Goal: Information Seeking & Learning: Learn about a topic

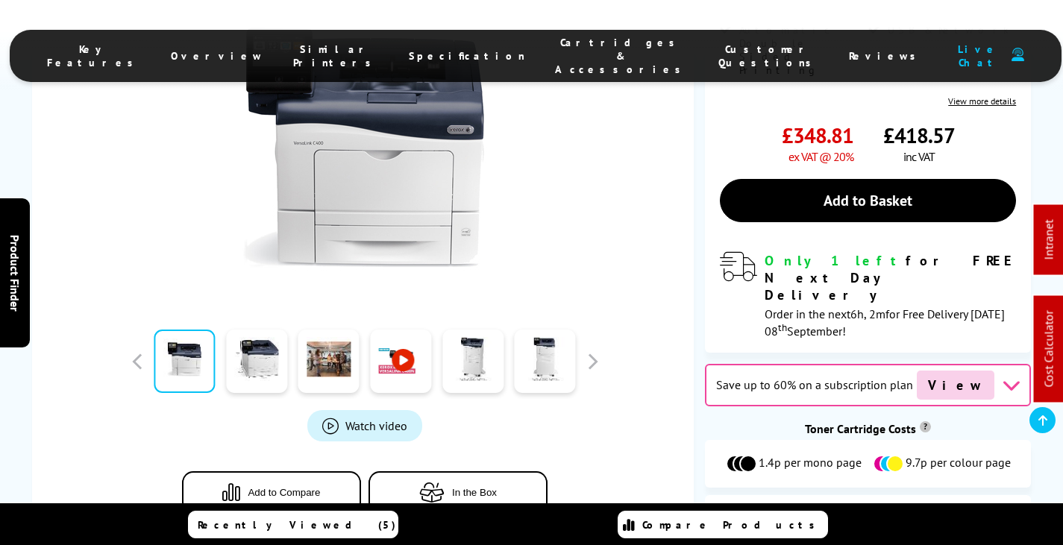
scroll to position [522, 0]
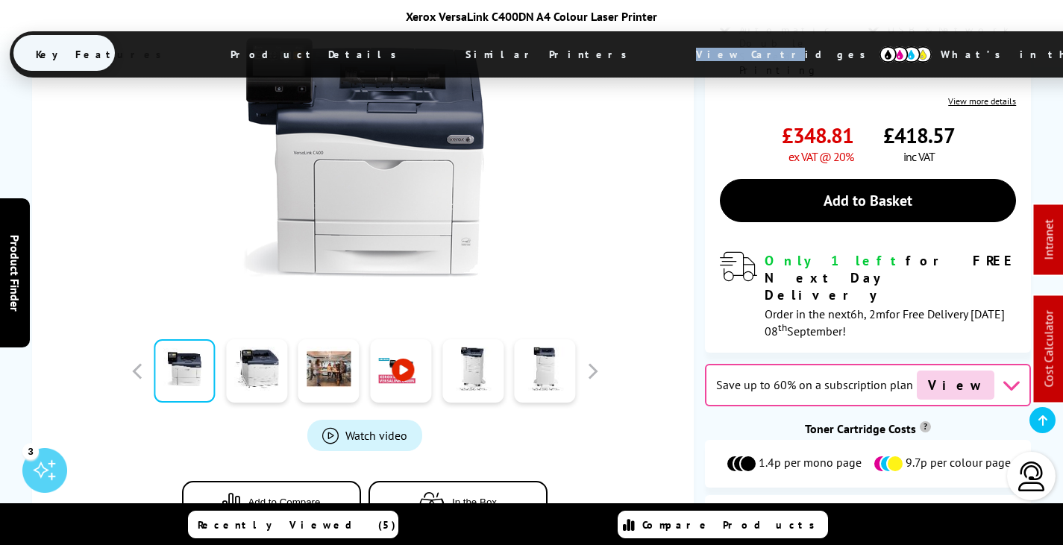
click at [674, 60] on span "View Cartridges" at bounding box center [788, 54] width 228 height 39
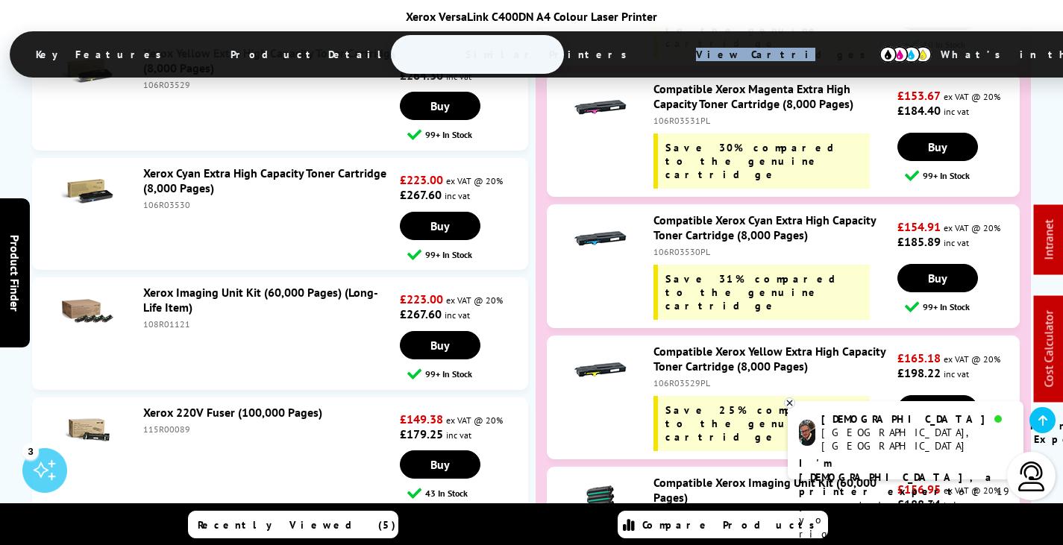
scroll to position [7033, 0]
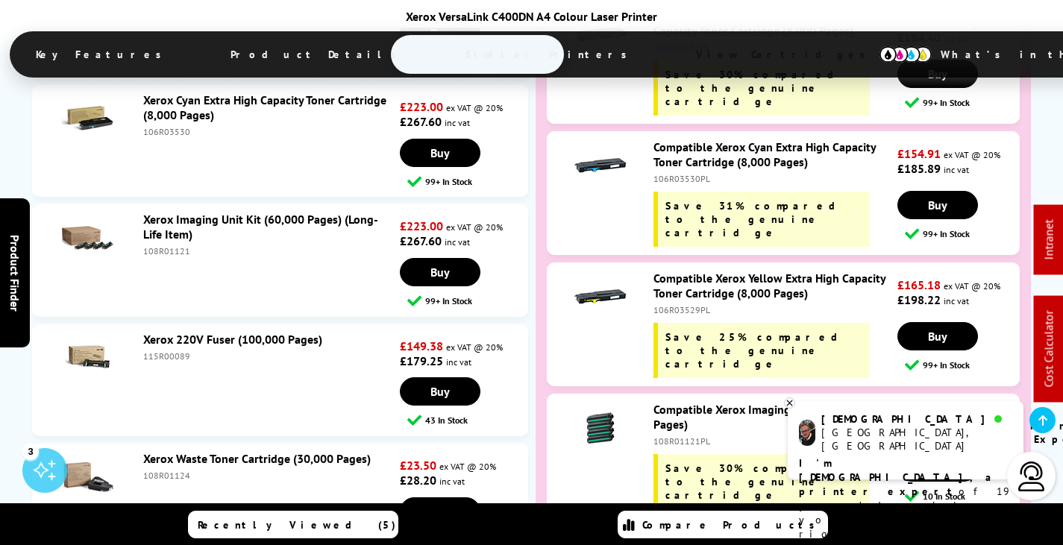
click at [164, 470] on div "108R01124" at bounding box center [270, 475] width 254 height 11
copy div "108R01124"
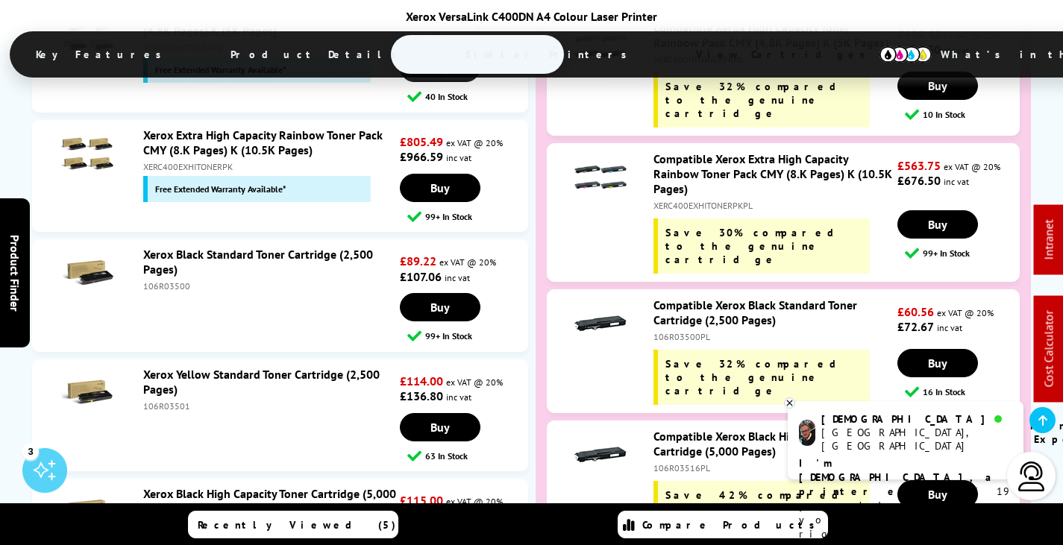
scroll to position [0, 0]
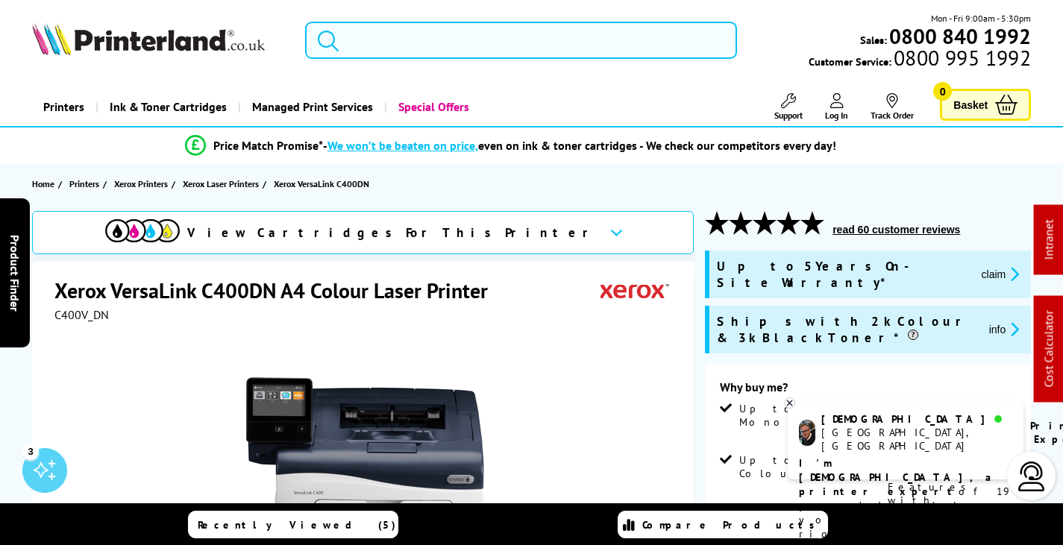
click at [413, 48] on input "search" at bounding box center [521, 40] width 432 height 37
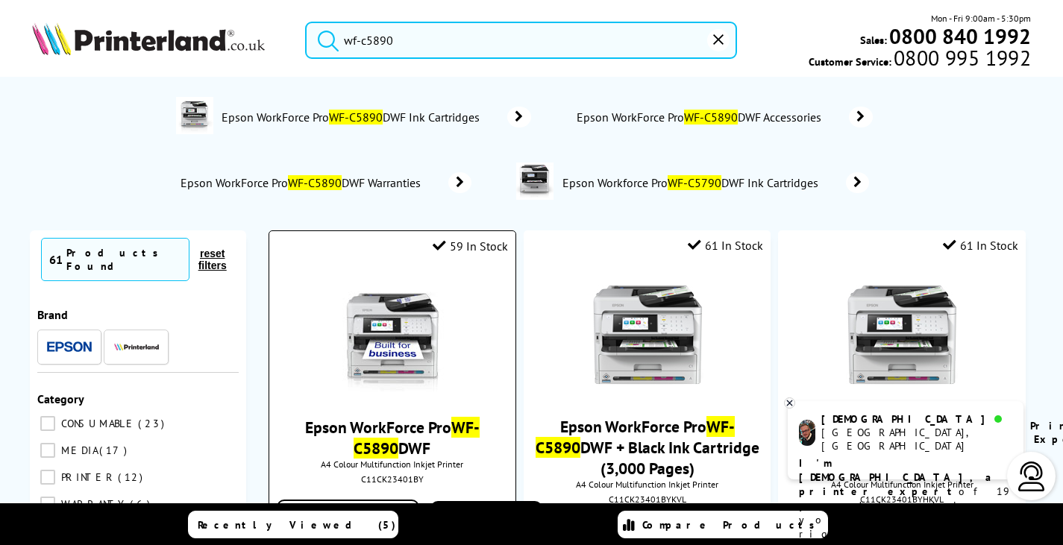
type input "wf-c5890"
click at [399, 336] on img at bounding box center [392, 336] width 112 height 112
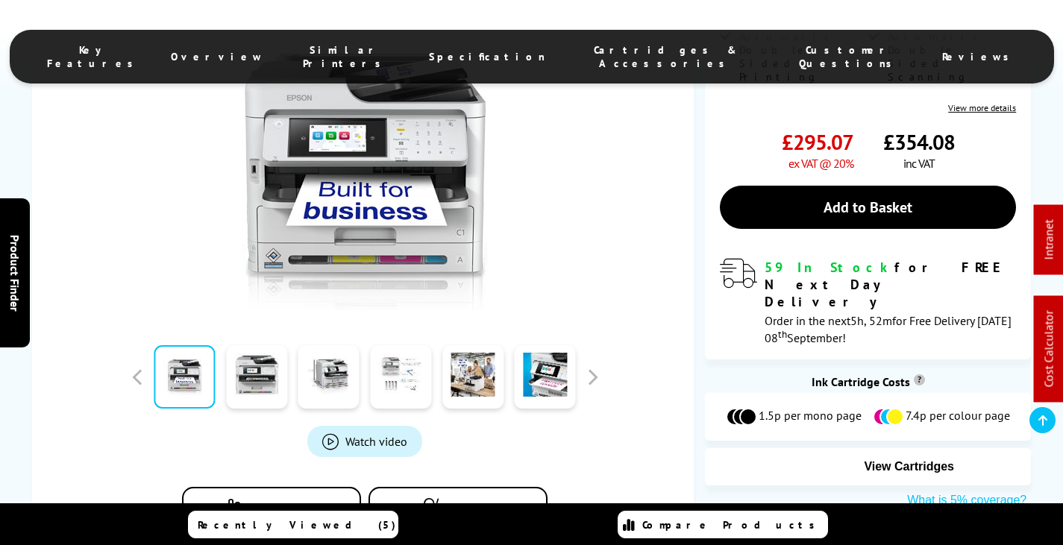
scroll to position [373, 0]
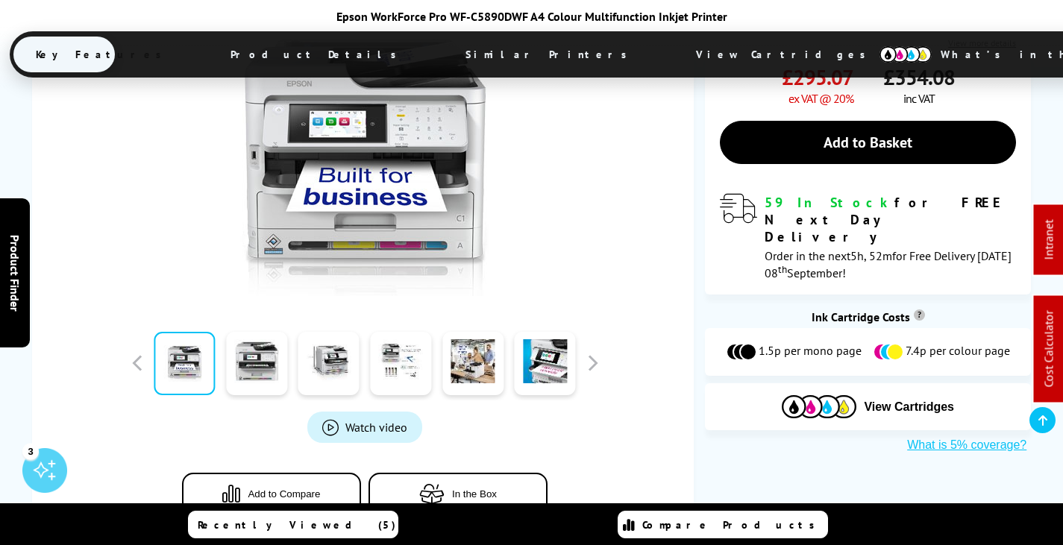
click at [674, 56] on span "View Cartridges" at bounding box center [788, 54] width 228 height 39
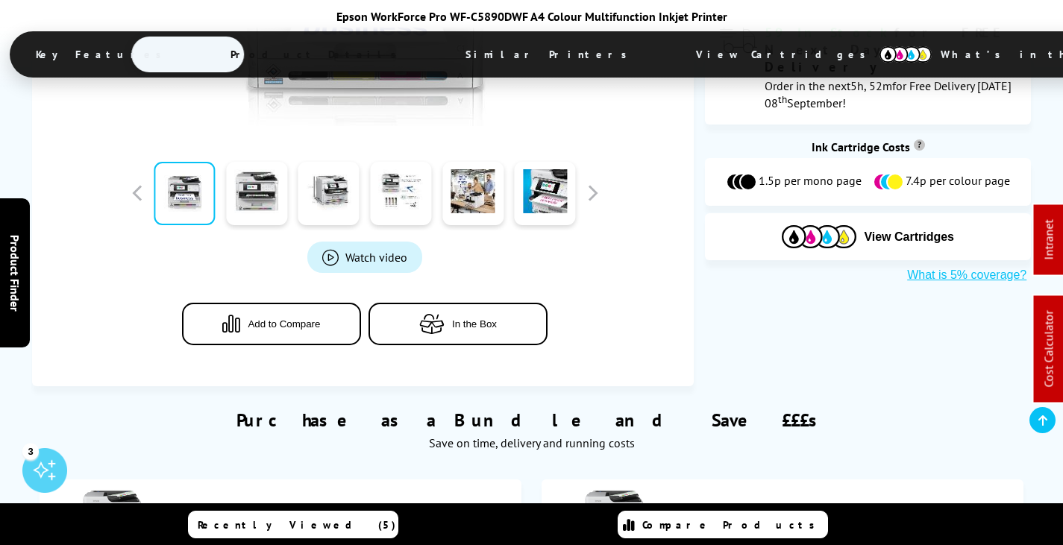
scroll to position [672, 0]
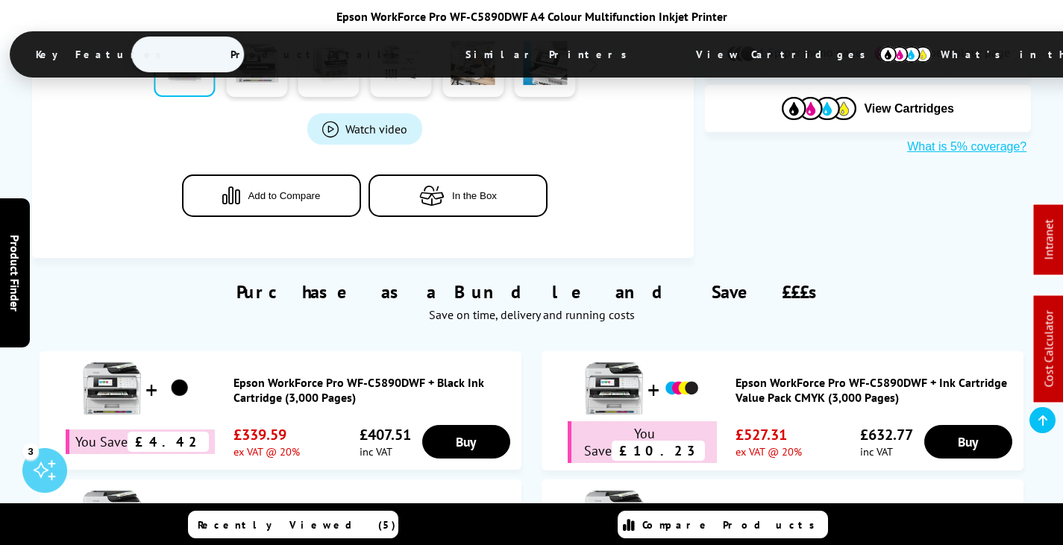
click at [674, 56] on span "View Cartridges" at bounding box center [788, 54] width 228 height 39
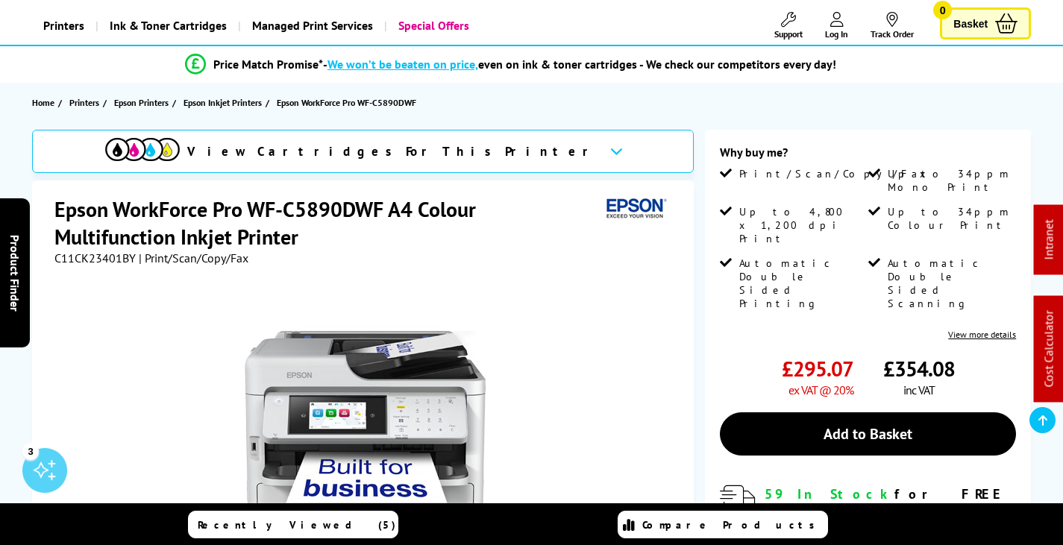
scroll to position [0, 0]
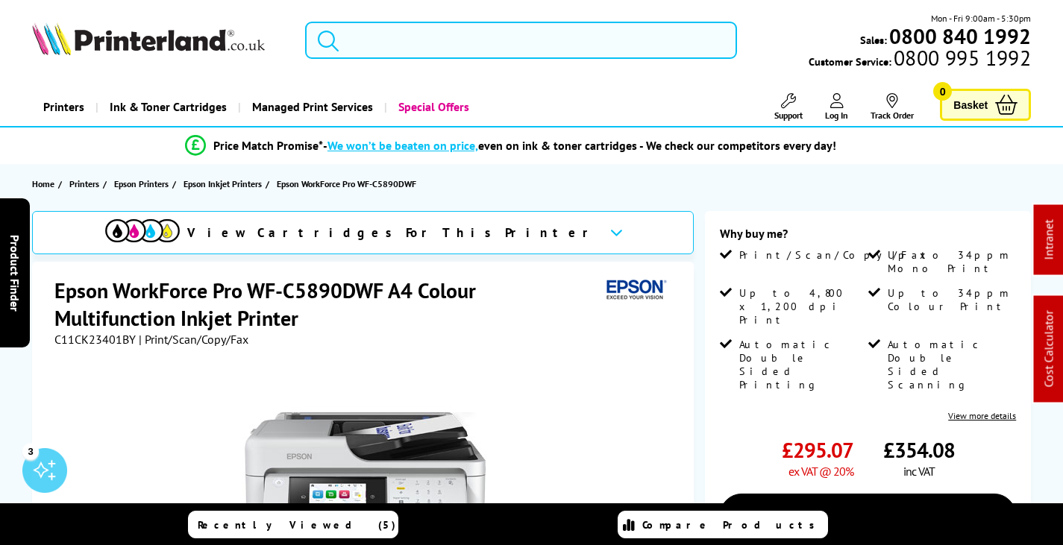
click at [384, 46] on input "search" at bounding box center [521, 40] width 432 height 37
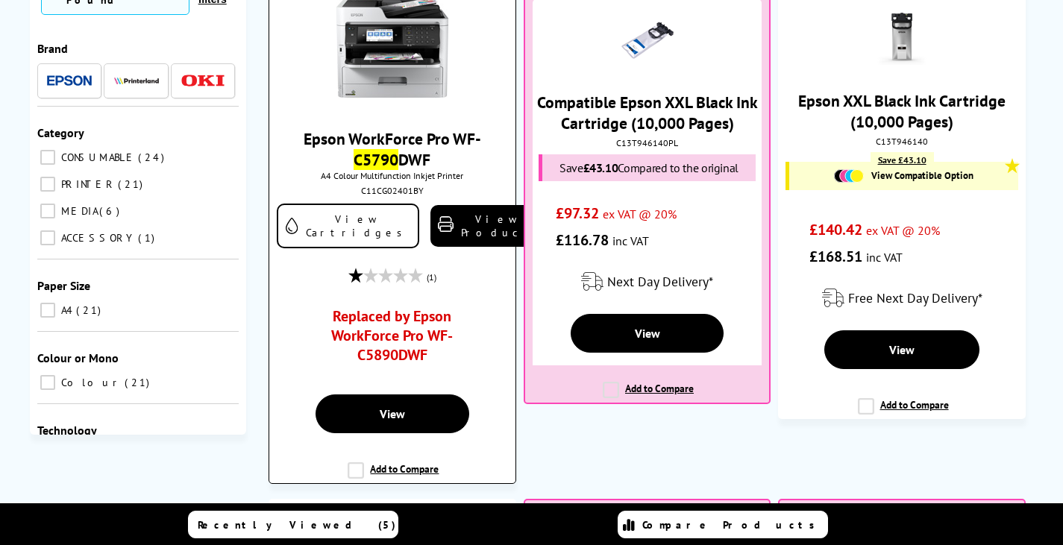
scroll to position [298, 0]
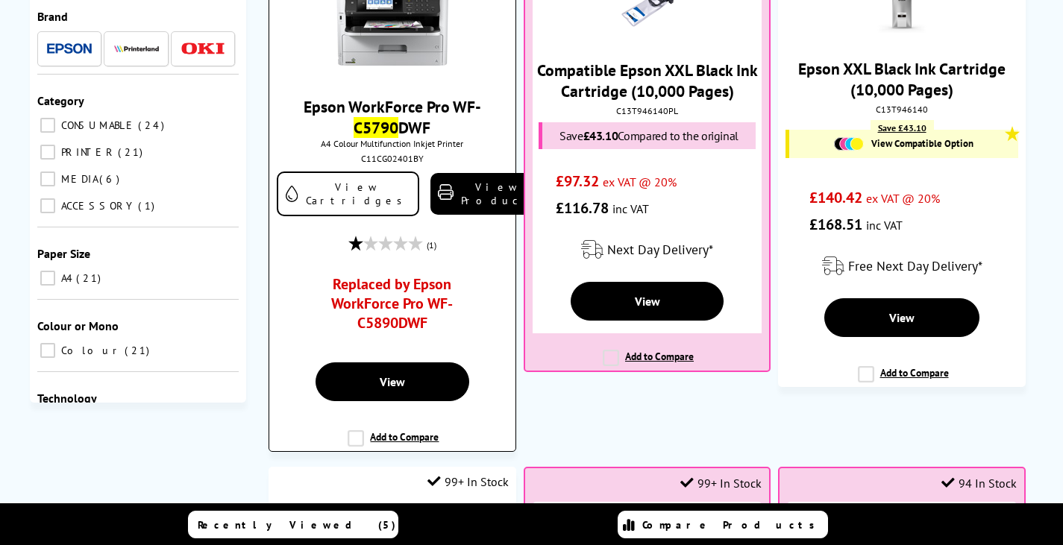
type input "c5790"
click at [398, 25] on img at bounding box center [392, 15] width 112 height 112
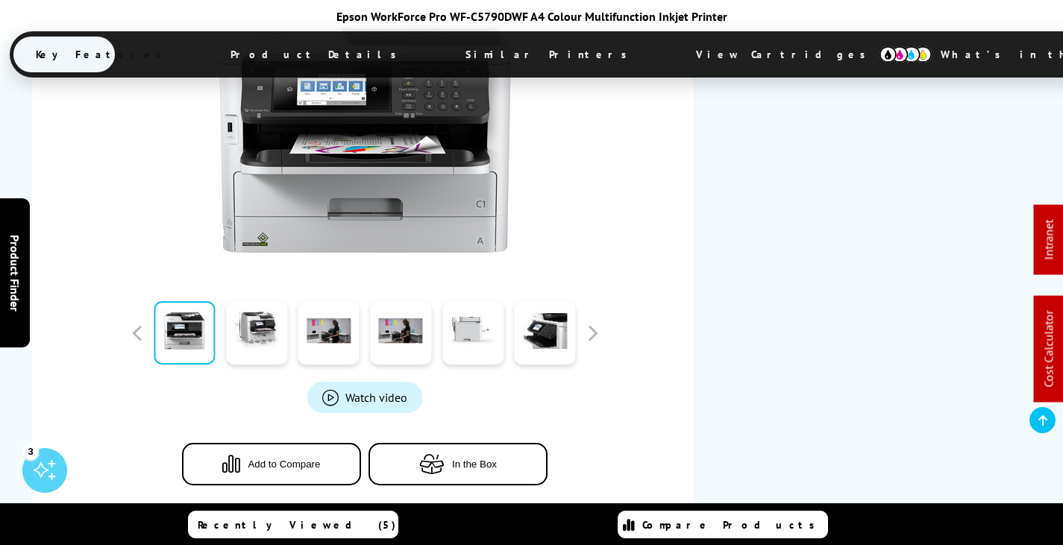
click at [674, 51] on span "View Cartridges" at bounding box center [788, 54] width 228 height 39
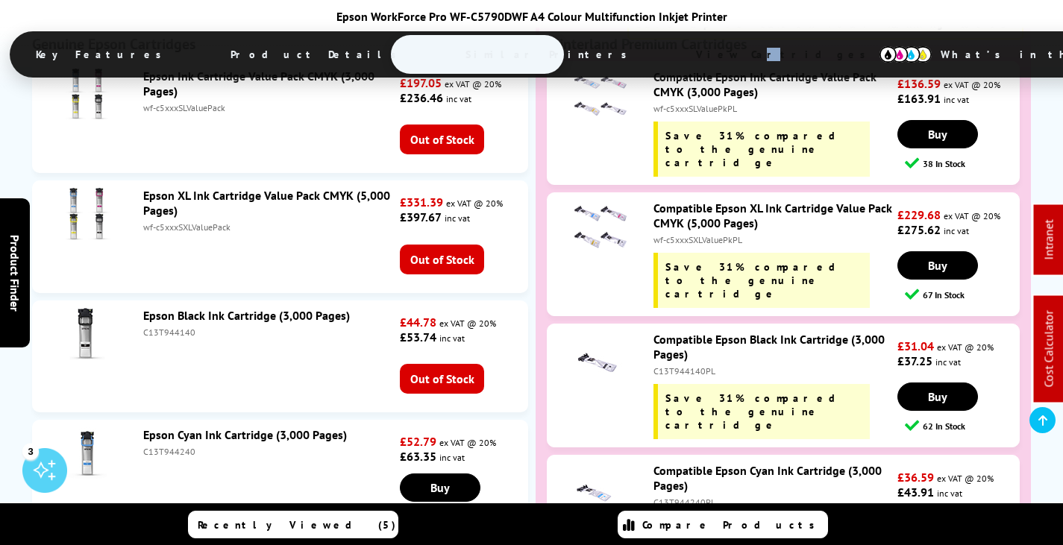
scroll to position [4527, 0]
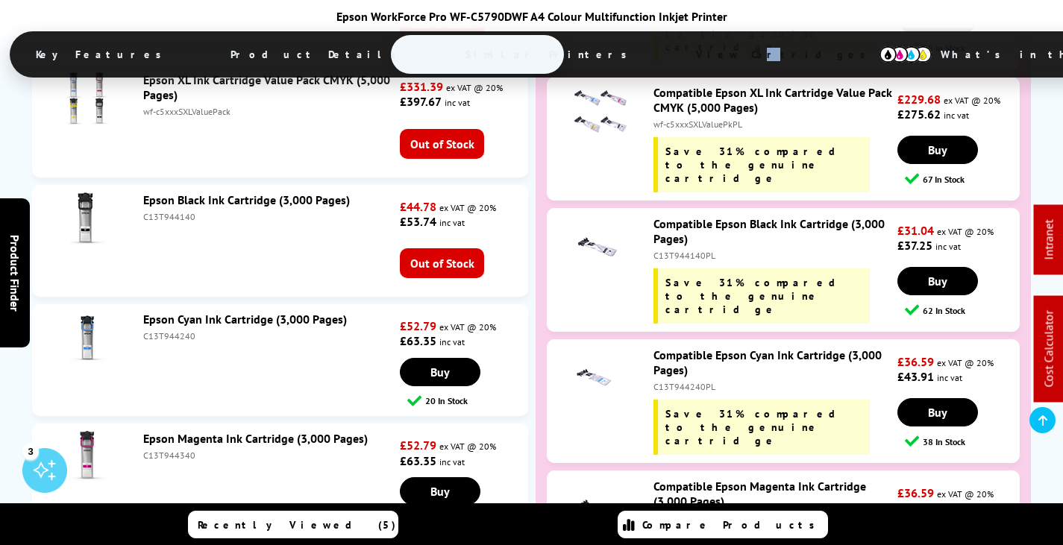
click at [283, 431] on link "Epson Magenta Ink Cartridge (3,000 Pages)" at bounding box center [255, 438] width 225 height 15
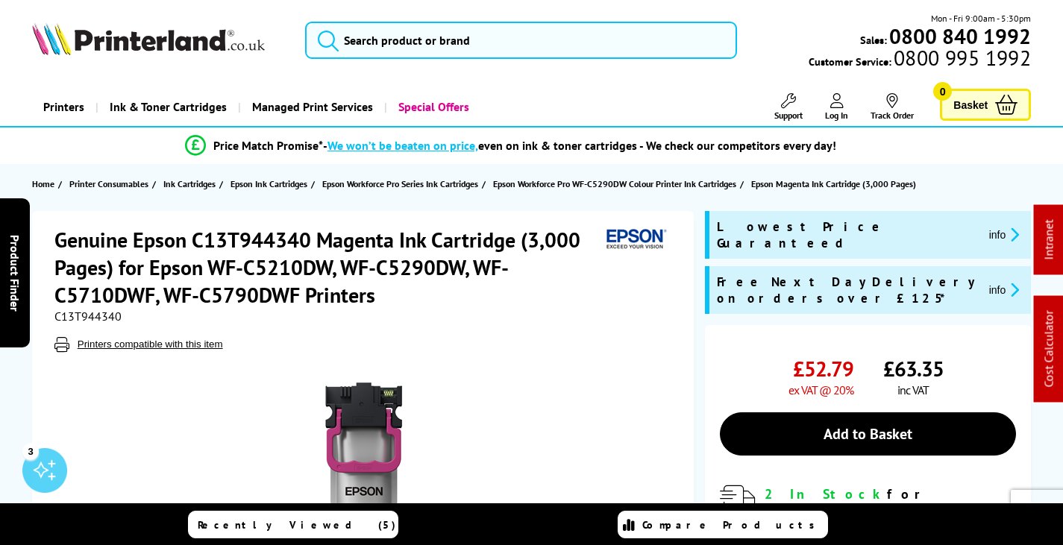
click at [784, 117] on span "Support" at bounding box center [788, 115] width 28 height 11
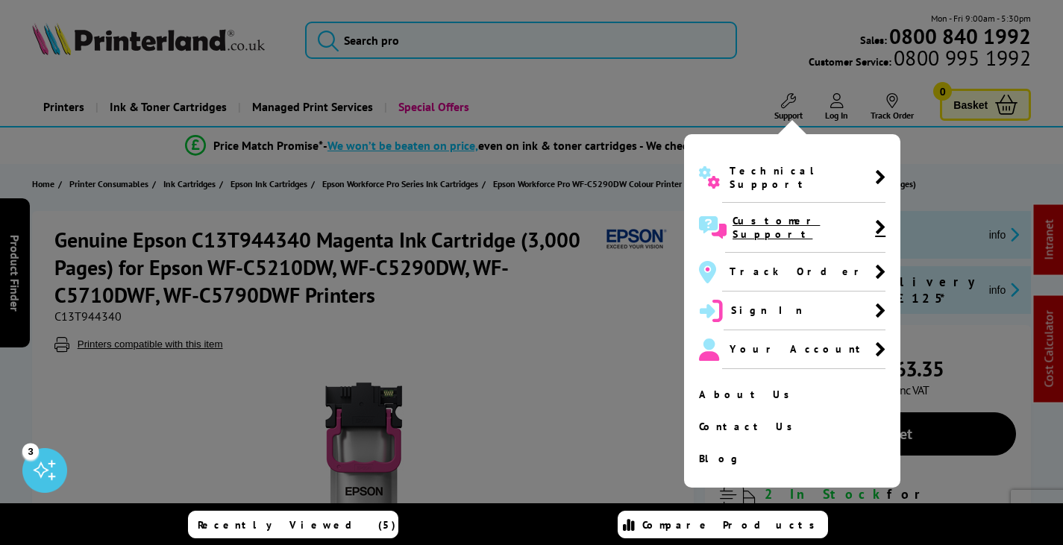
click at [772, 214] on span "Customer Support" at bounding box center [804, 227] width 143 height 27
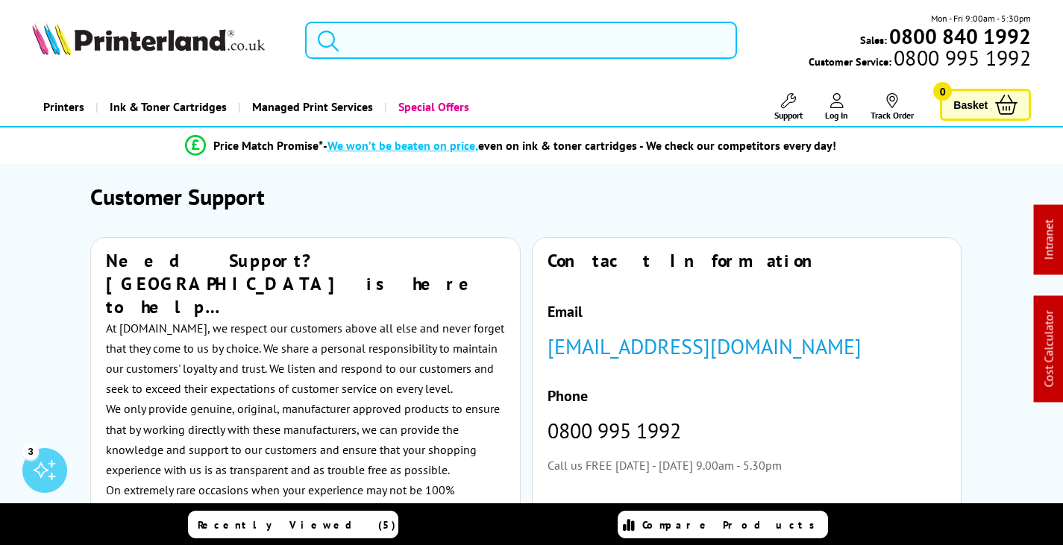
drag, startPoint x: 537, startPoint y: 37, endPoint x: 551, endPoint y: 36, distance: 14.2
click at [542, 37] on input "search" at bounding box center [521, 40] width 432 height 37
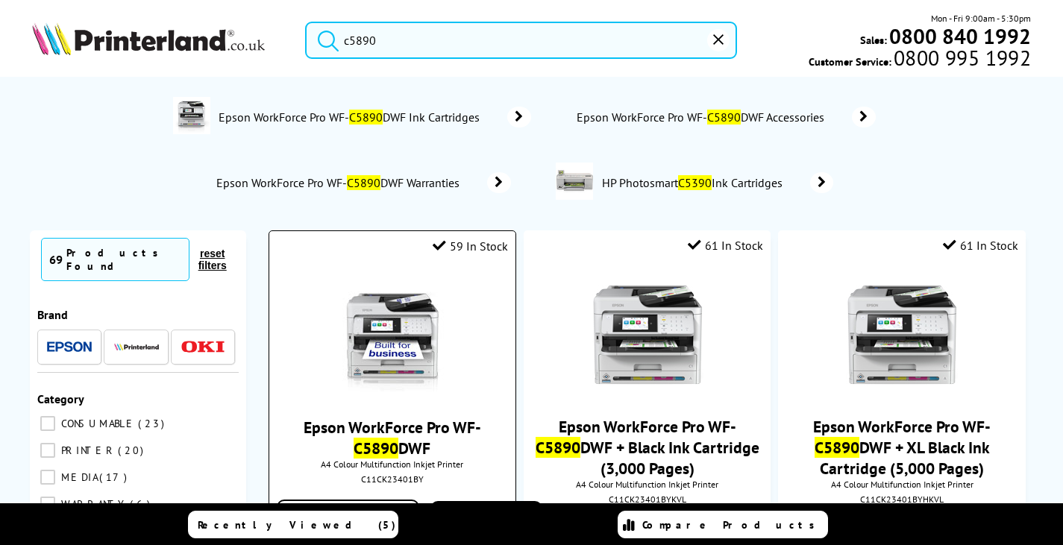
type input "c5890"
click at [377, 319] on img at bounding box center [392, 336] width 112 height 112
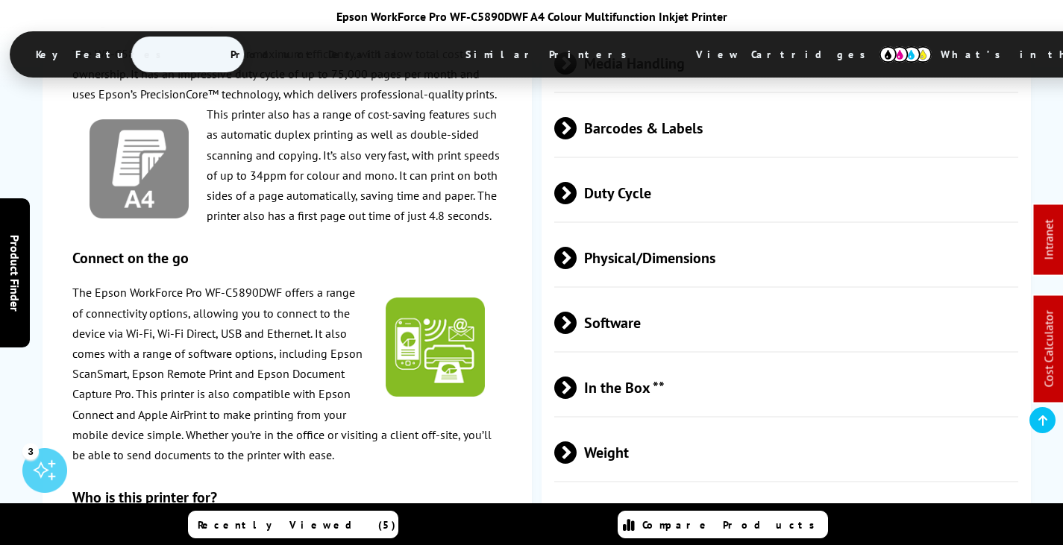
scroll to position [3134, 0]
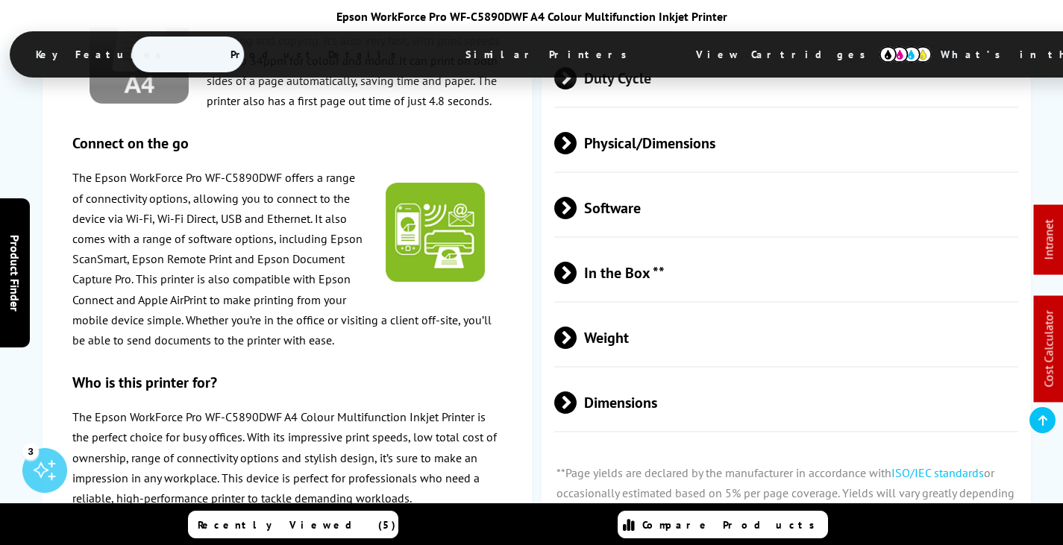
click at [679, 275] on span "In the Box **" at bounding box center [786, 273] width 464 height 56
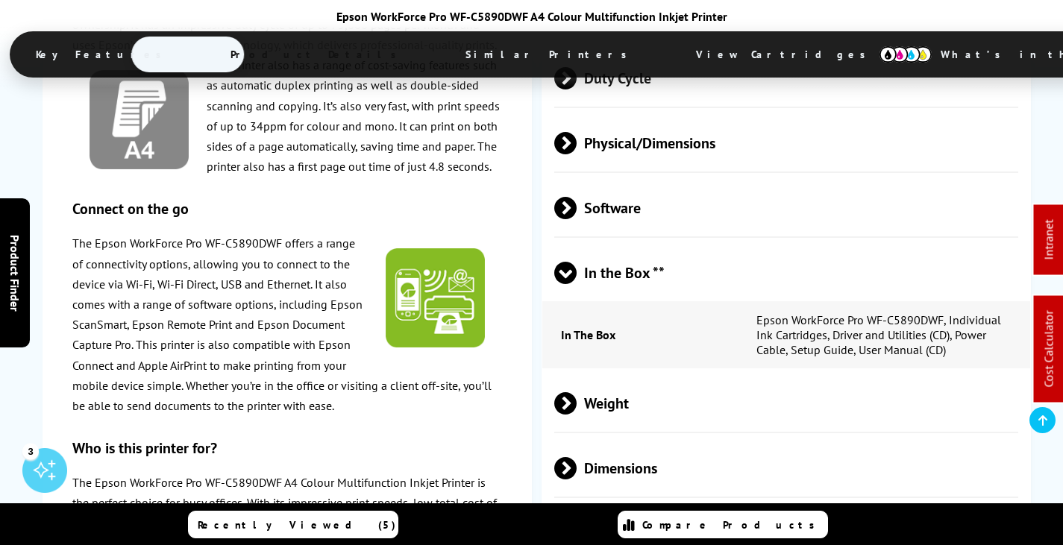
click at [679, 275] on span "In the Box **" at bounding box center [786, 273] width 464 height 56
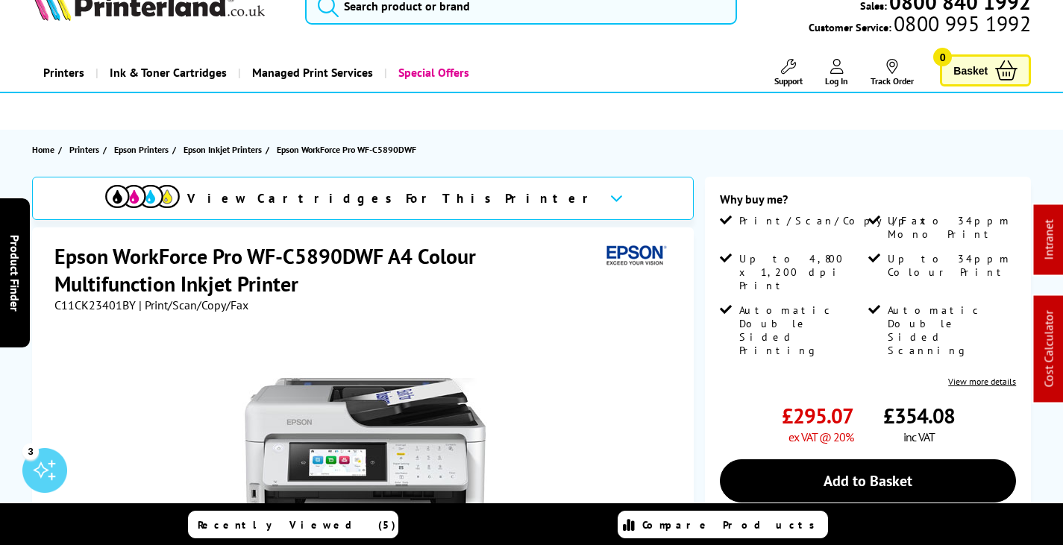
scroll to position [0, 0]
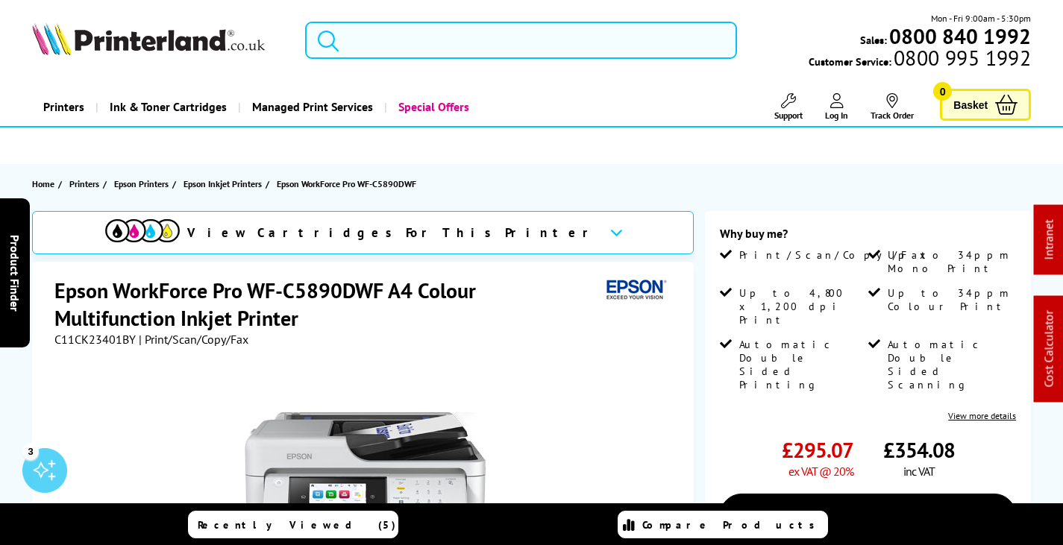
click at [370, 32] on input "search" at bounding box center [521, 40] width 432 height 37
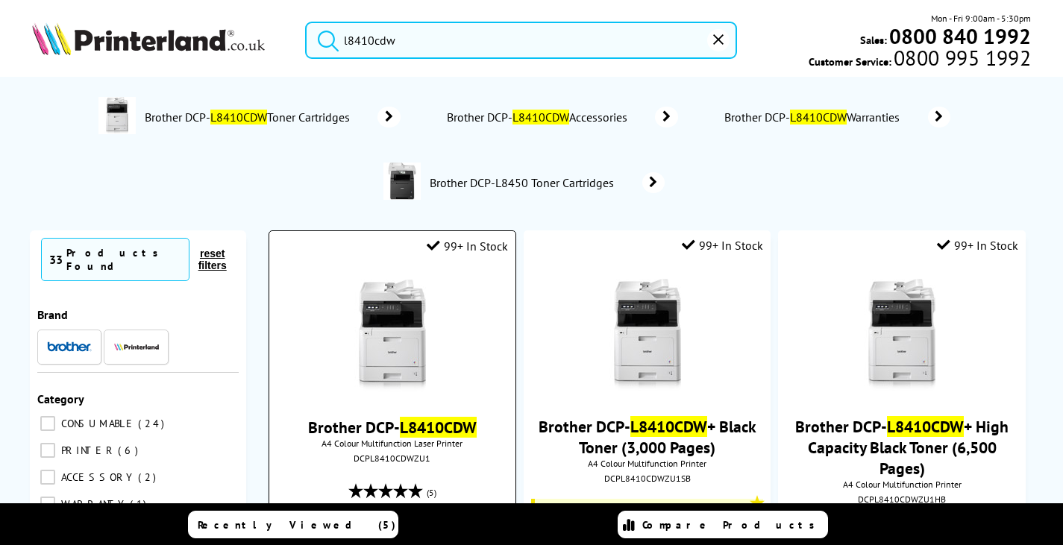
type input "l8410cdw"
click at [411, 331] on img at bounding box center [392, 336] width 112 height 112
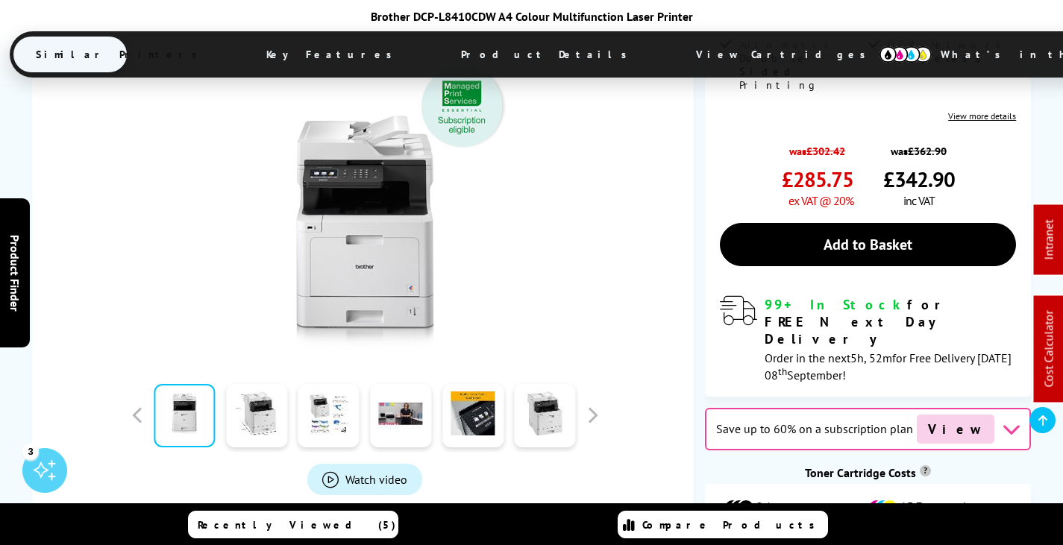
scroll to position [597, 0]
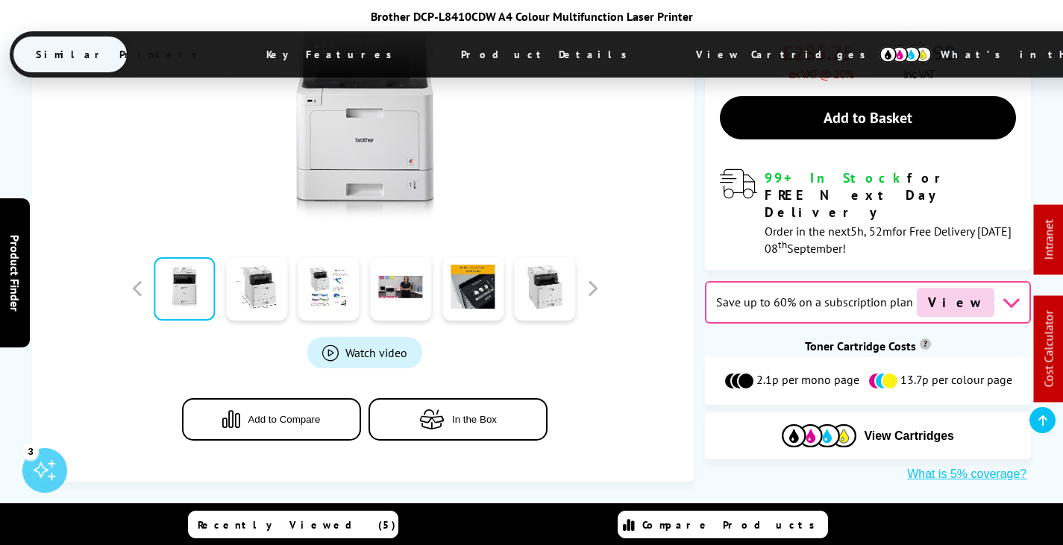
click at [674, 57] on span "View Cartridges" at bounding box center [788, 54] width 228 height 39
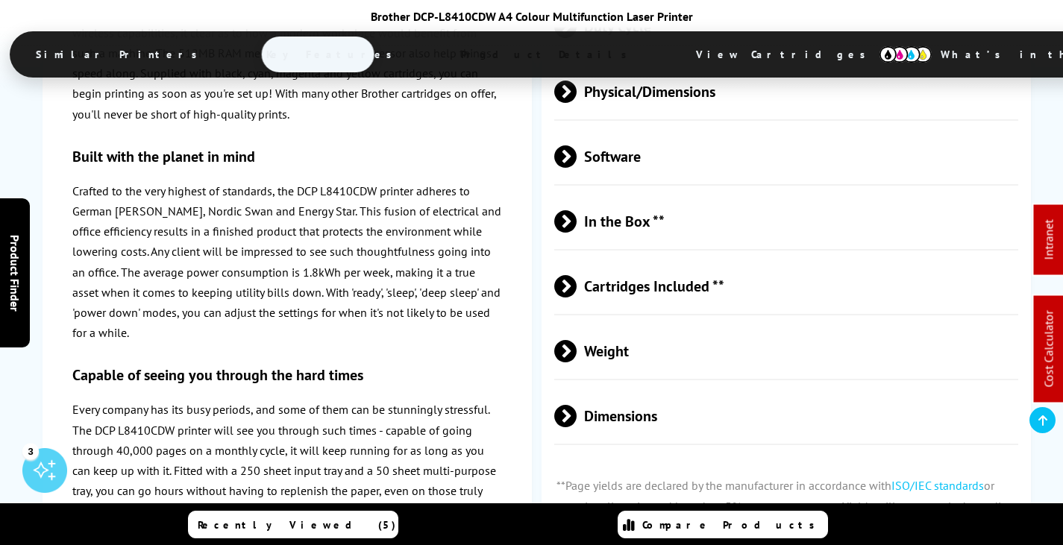
scroll to position [0, 0]
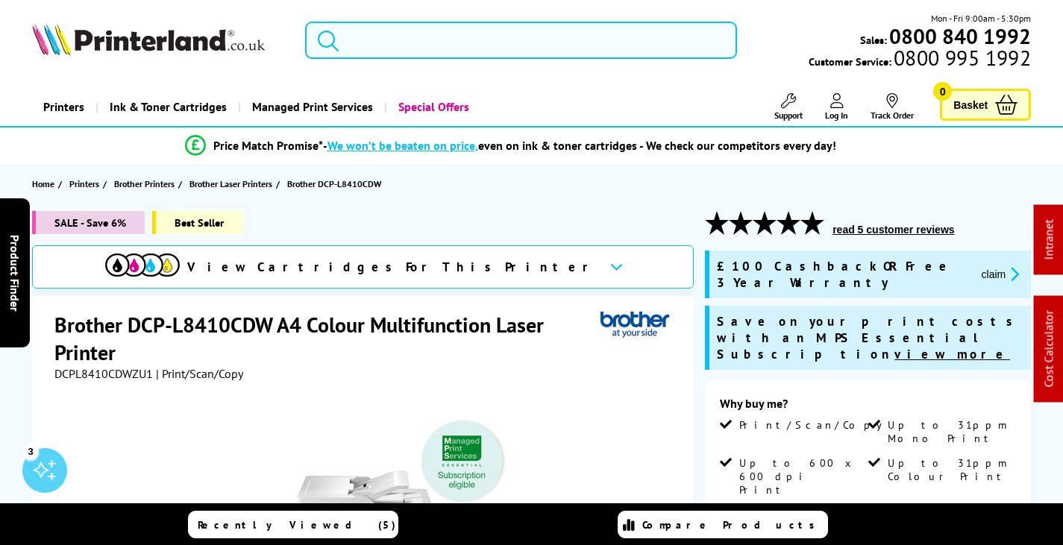
click at [422, 30] on input "search" at bounding box center [521, 40] width 432 height 37
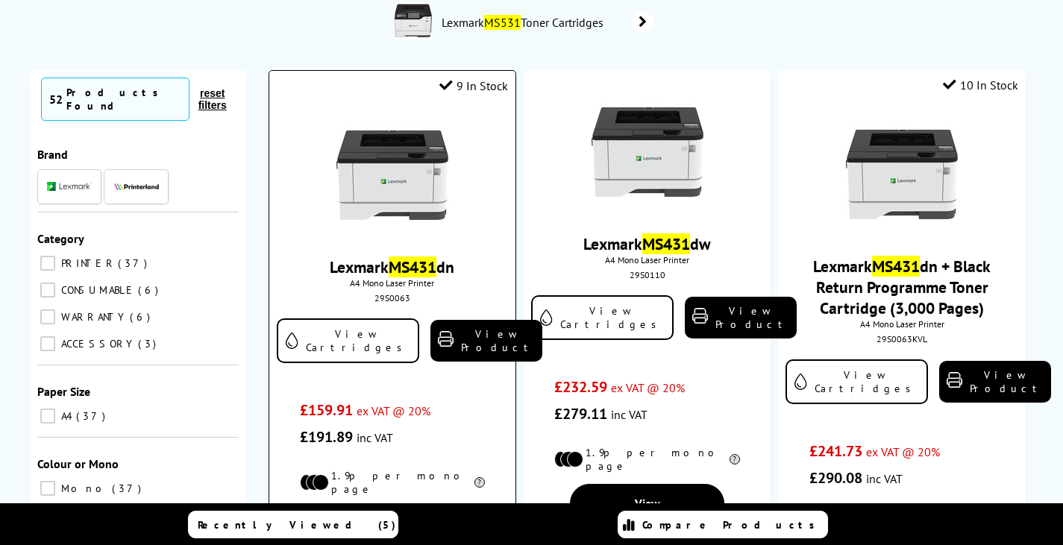
scroll to position [298, 0]
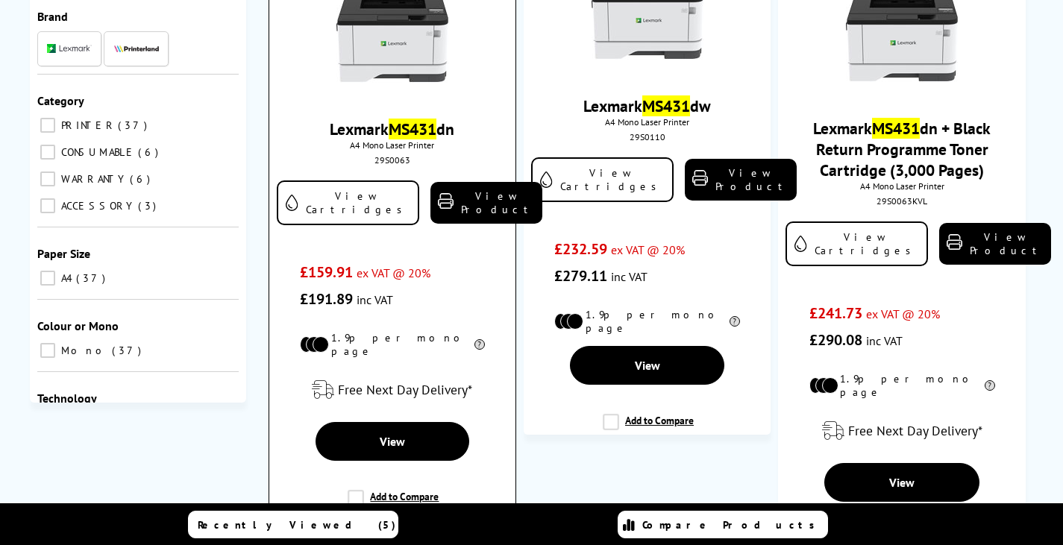
type input "ms431"
click at [411, 40] on img at bounding box center [392, 37] width 112 height 112
